Goal: Transaction & Acquisition: Purchase product/service

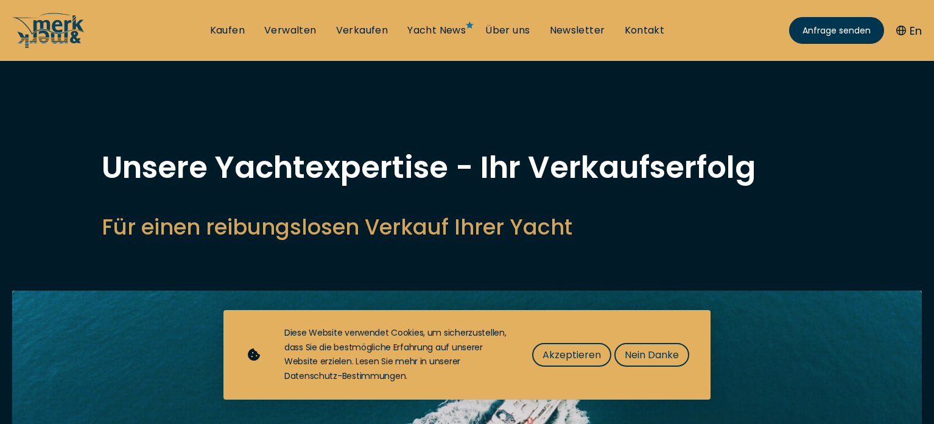
select select "sell"
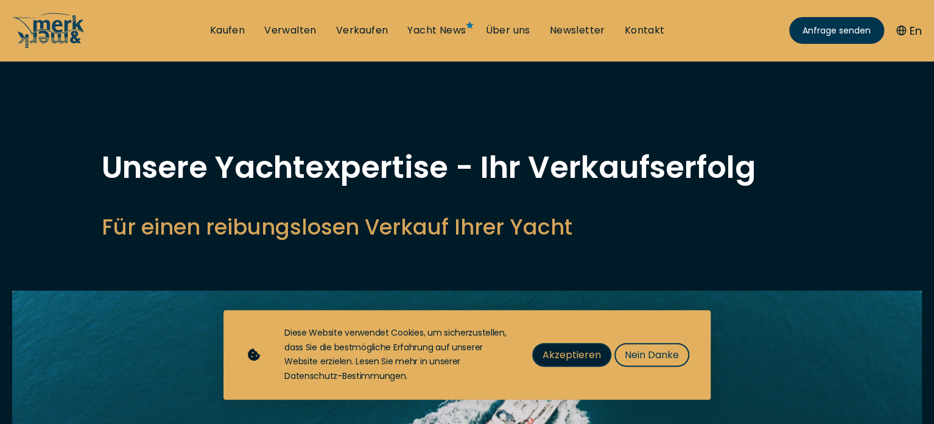
click at [564, 354] on span "Akzeptieren" at bounding box center [571, 354] width 58 height 15
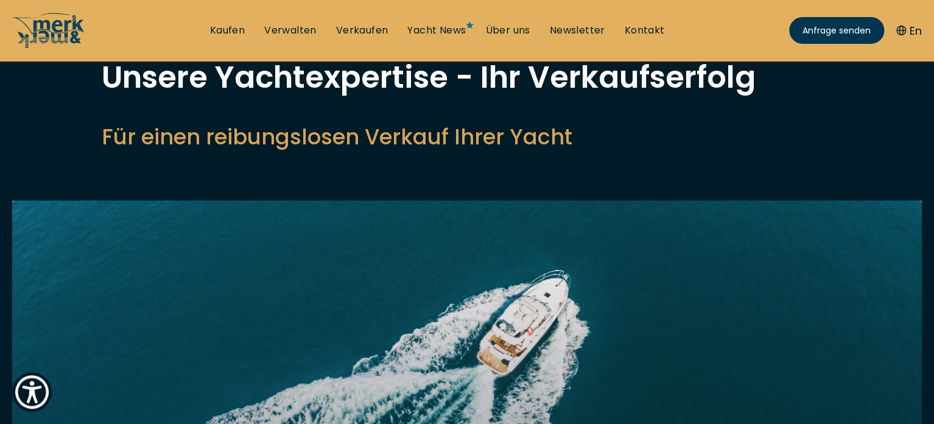
scroll to position [192, 0]
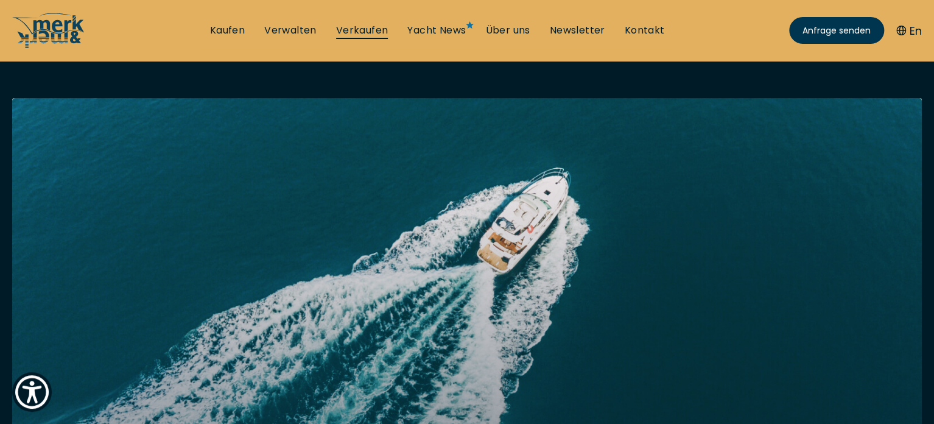
click at [348, 32] on link "Verkaufen" at bounding box center [362, 30] width 52 height 13
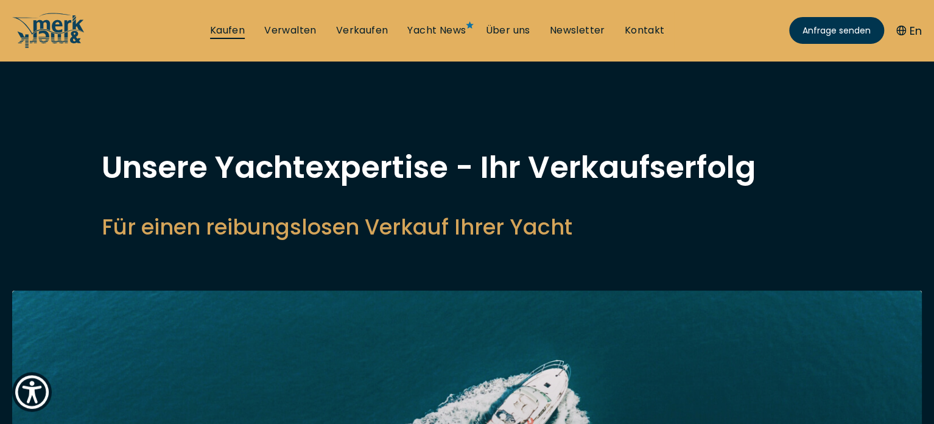
click at [233, 32] on link "Kaufen" at bounding box center [227, 30] width 35 height 13
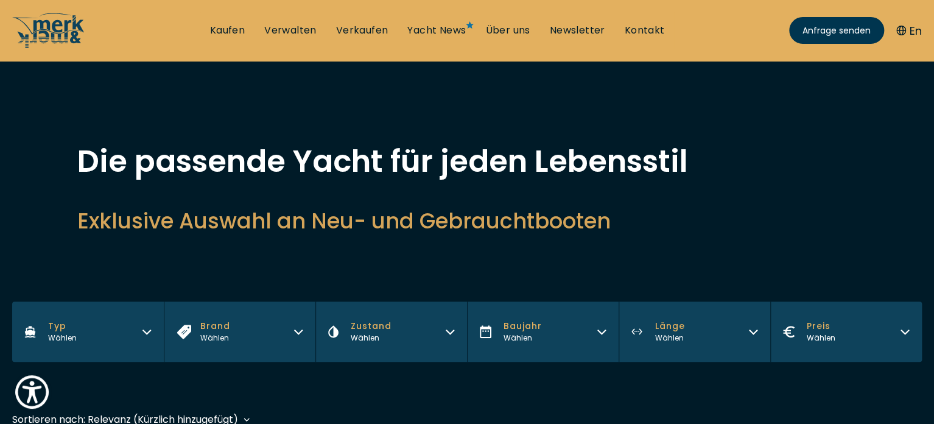
click at [835, 335] on button "Preis Wählen" at bounding box center [846, 331] width 152 height 60
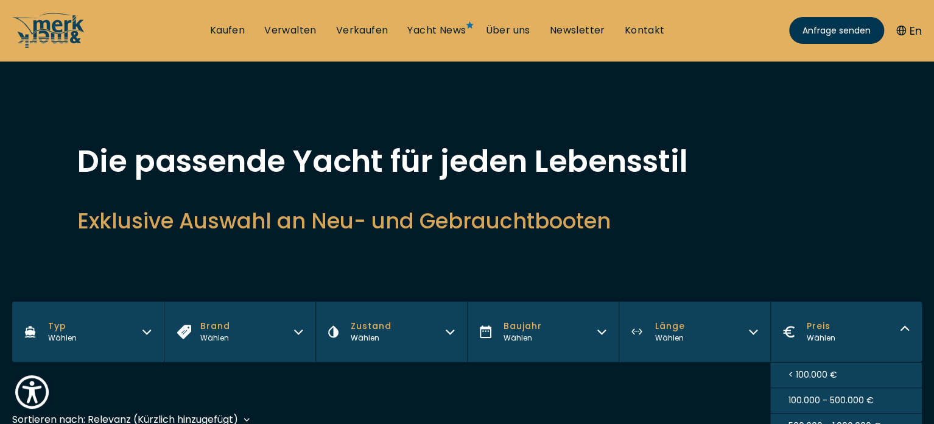
click at [835, 373] on span "< 100.000 €" at bounding box center [812, 374] width 49 height 13
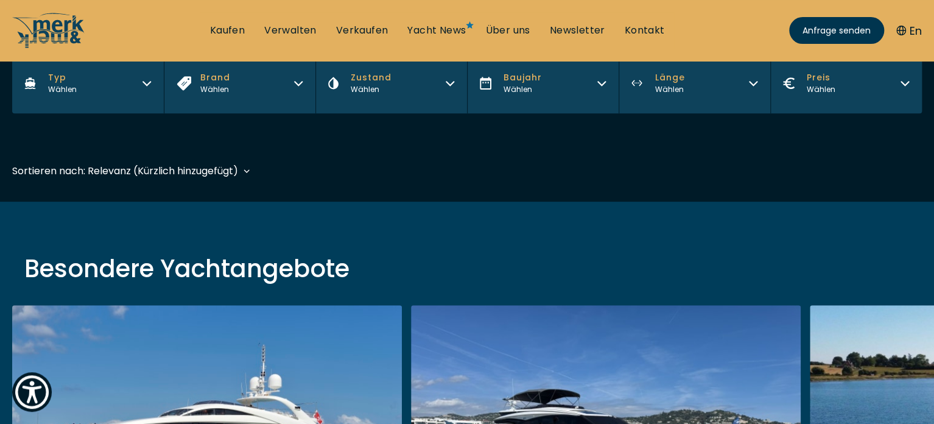
scroll to position [289, 0]
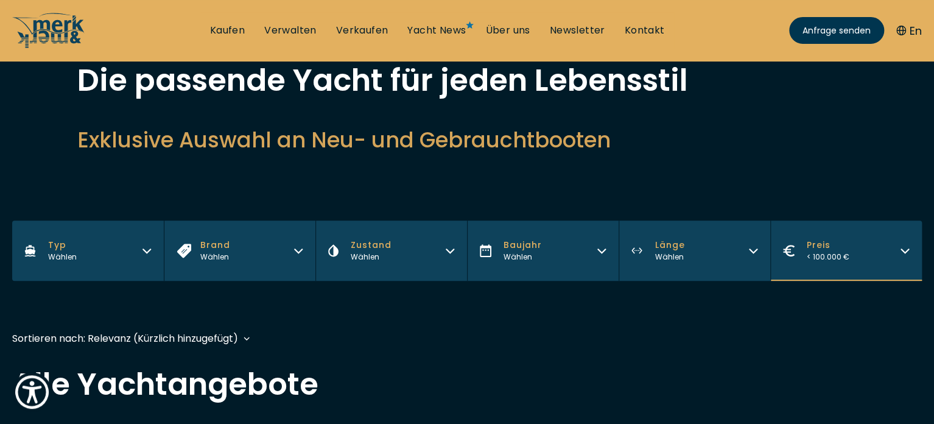
scroll to position [128, 0]
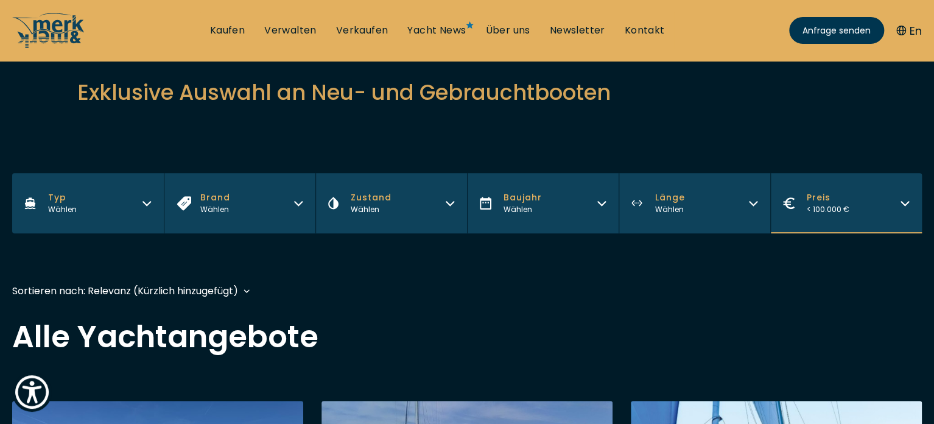
click at [824, 200] on span "Preis" at bounding box center [828, 197] width 43 height 13
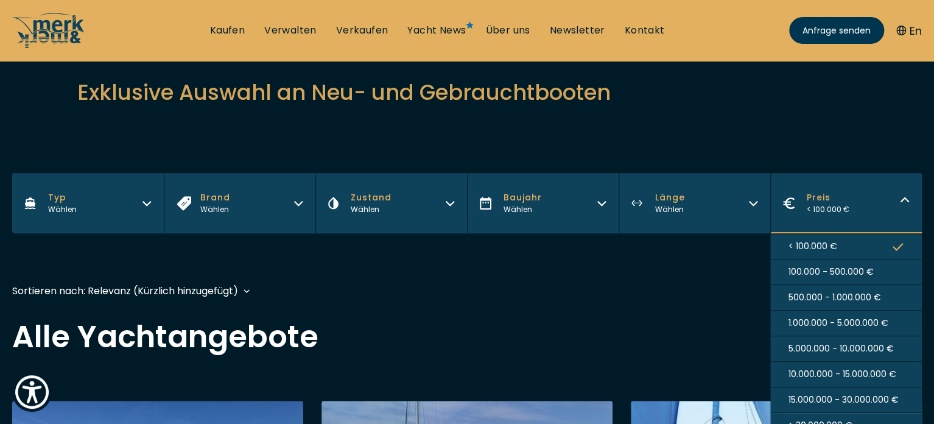
click at [825, 272] on span "100.000 - 500.000 €" at bounding box center [830, 271] width 85 height 13
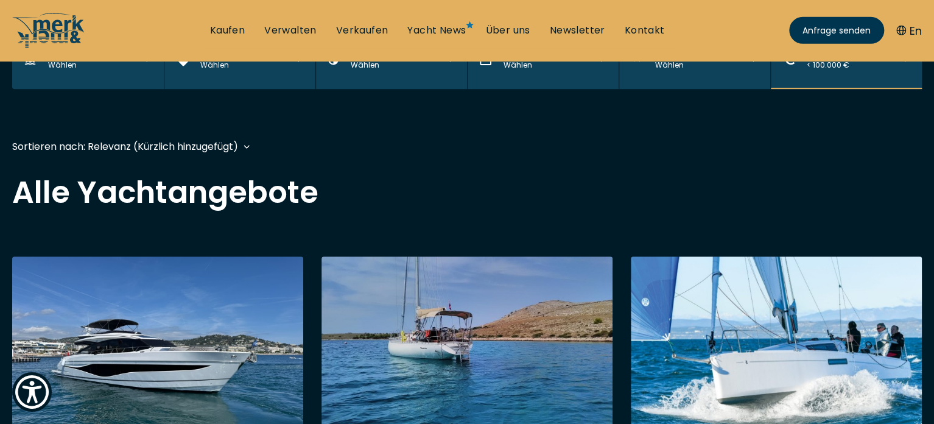
scroll to position [295, 0]
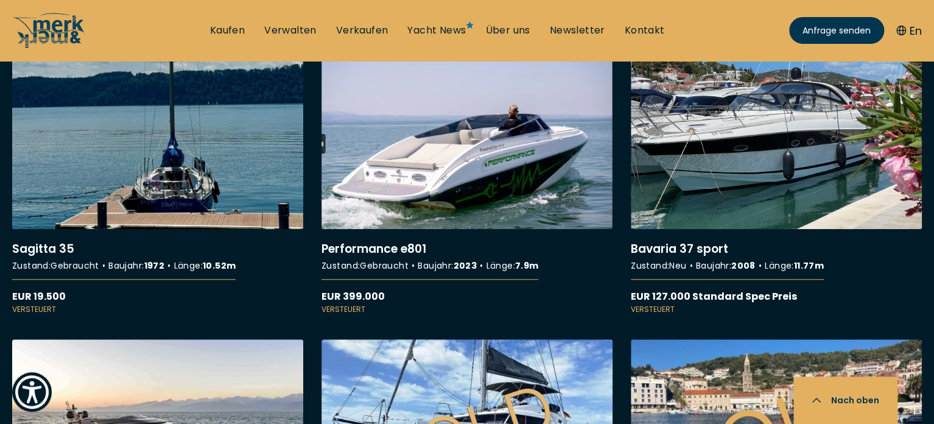
scroll to position [2507, 0]
